Goal: Task Accomplishment & Management: Use online tool/utility

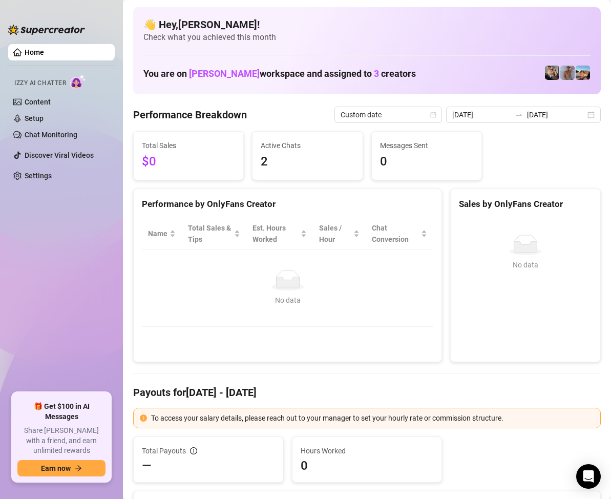
scroll to position [20, 0]
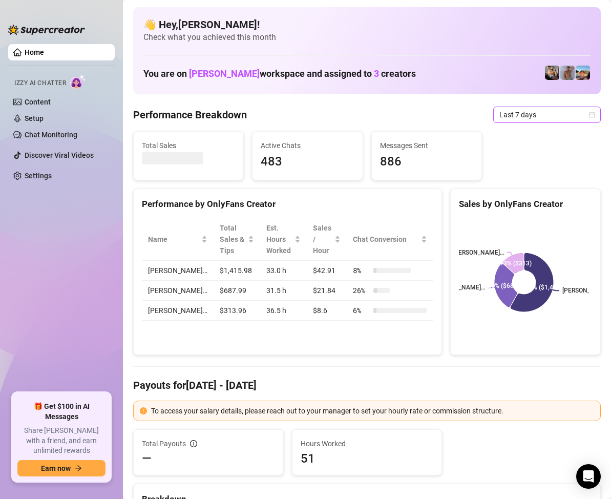
click at [590, 113] on icon "calendar" at bounding box center [593, 115] width 6 height 6
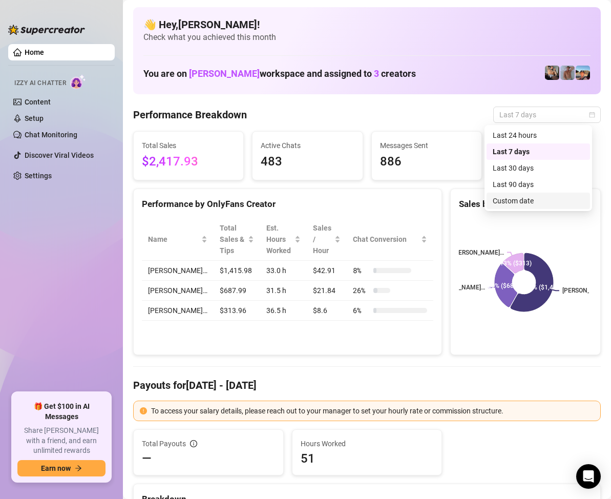
click at [524, 200] on div "Custom date" at bounding box center [538, 200] width 91 height 11
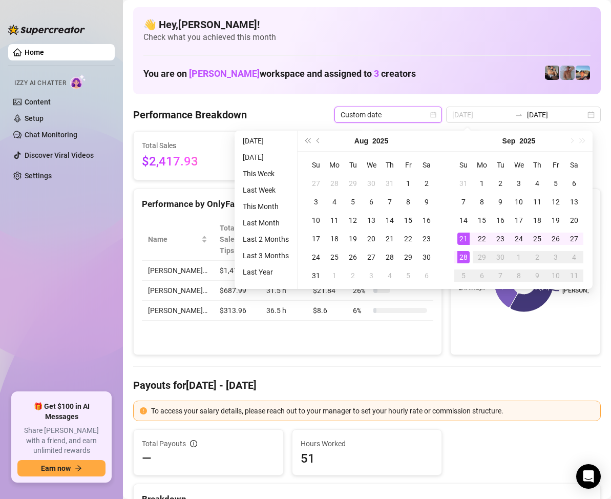
type input "[DATE]"
click at [466, 253] on div "28" at bounding box center [464, 257] width 12 height 12
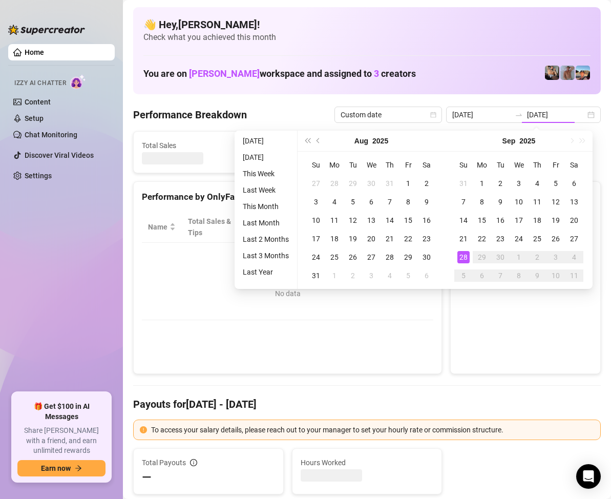
type input "[DATE]"
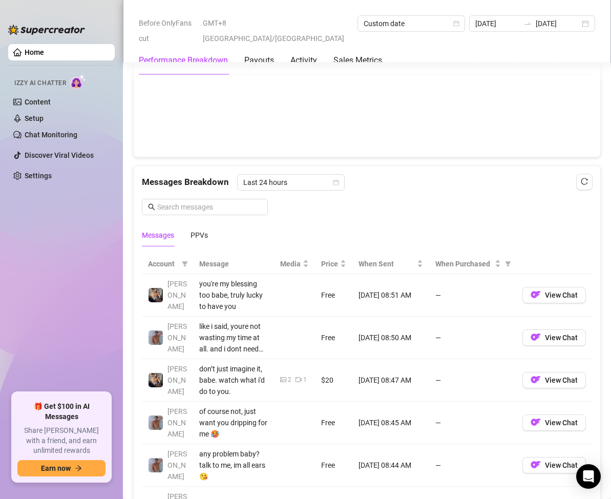
scroll to position [615, 0]
